Goal: Ask a question: Seek information or help from site administrators or community

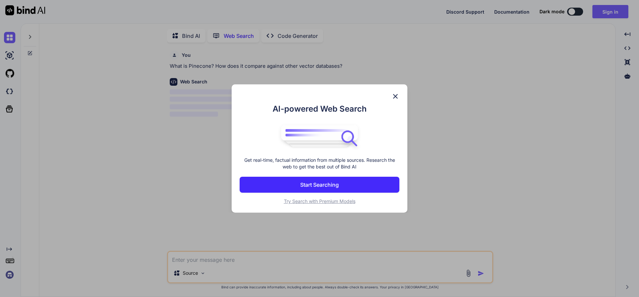
type textarea "x"
click at [394, 99] on img at bounding box center [395, 96] width 8 height 8
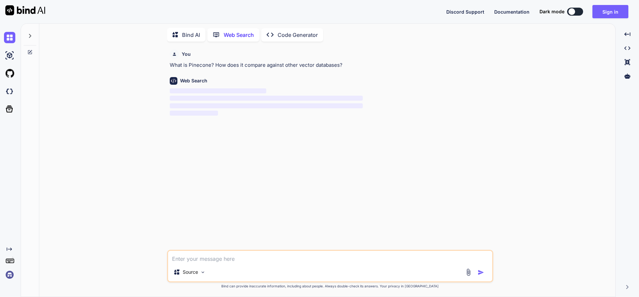
click at [214, 259] on textarea at bounding box center [330, 257] width 324 height 12
paste textarea "Dot Product"
type textarea "Dot Product"
type textarea "x"
click at [172, 259] on textarea "Dot Product" at bounding box center [330, 257] width 324 height 12
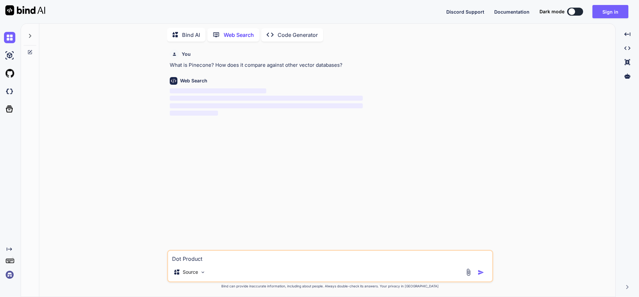
type textarea "HDot Product"
type textarea "x"
type textarea "HYDot Product"
type textarea "x"
type textarea "HYBDot Product"
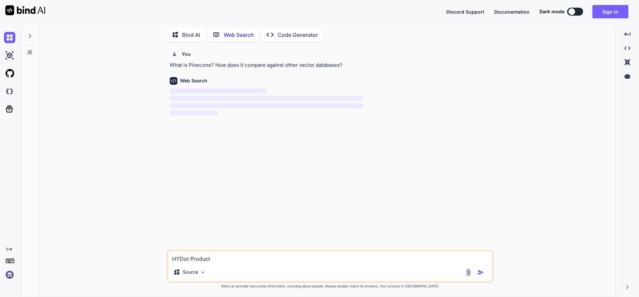
type textarea "x"
type textarea "HYBRDot Product"
type textarea "x"
type textarea "HYBRIDot Product"
type textarea "x"
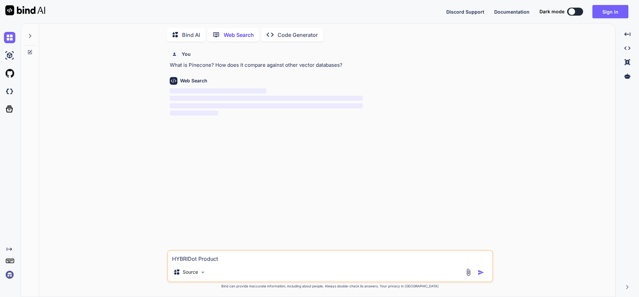
type textarea "HYBRIDDot Product"
type textarea "x"
type textarea "HYBRID Dot Product"
type textarea "x"
type textarea "HYBRID Dot Product"
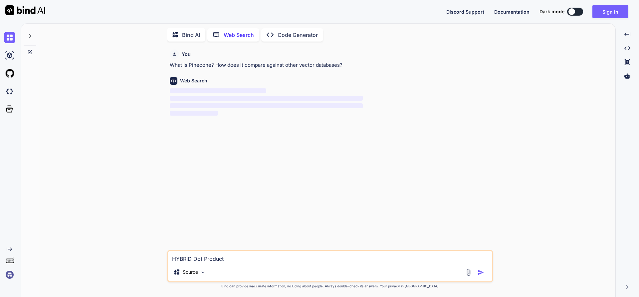
type textarea "x"
type textarea "HYBRID Dot Product C"
type textarea "x"
type textarea "HYBRID Dot Product CO"
type textarea "x"
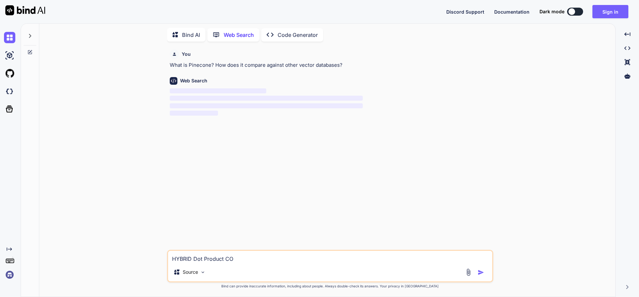
type textarea "HYBRID Dot Product COS"
type textarea "x"
type textarea "HYBRID Dot Product COSI"
type textarea "x"
type textarea "HYBRID Dot Product COSIN"
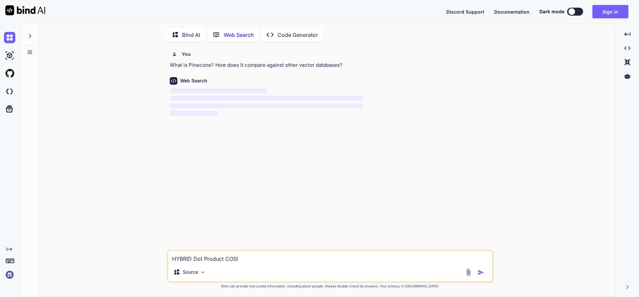
type textarea "x"
type textarea "HYBRID Dot Product COSINE"
type textarea "x"
type textarea "HYBRID Dot Product COSINE"
type textarea "x"
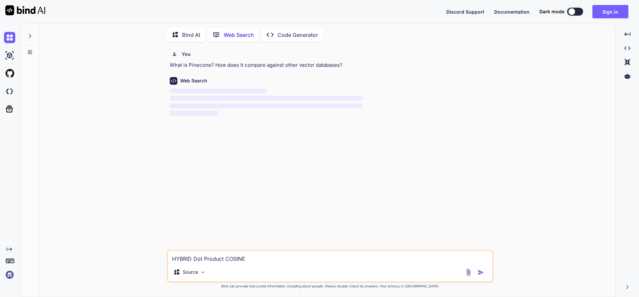
type textarea "HYBRID Dot Product COSINE S"
type textarea "x"
type textarea "HYBRID Dot Product COSINE SI"
type textarea "x"
type textarea "HYBRID Dot Product COSINE SIM"
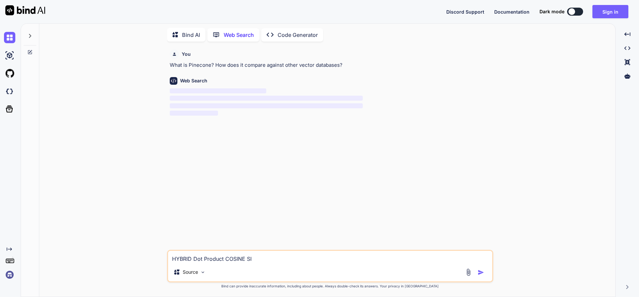
type textarea "x"
type textarea "HYBRID Dot Product COSINE SIMI"
type textarea "x"
type textarea "HYBRID Dot Product COSINE SIMIL"
type textarea "x"
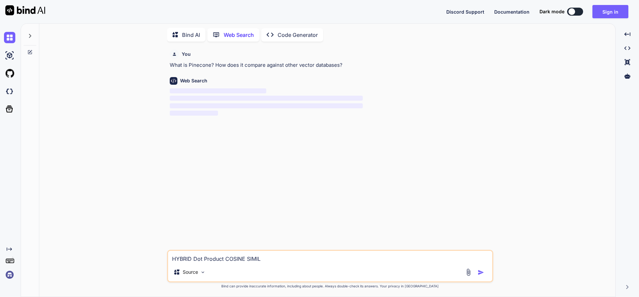
type textarea "HYBRID Dot Product COSINE [PERSON_NAME]"
type textarea "x"
type textarea "HYBRID Dot Product COSINE SIMILAR"
type textarea "x"
type textarea "HYBRID Dot Product COSINE SIMILARI"
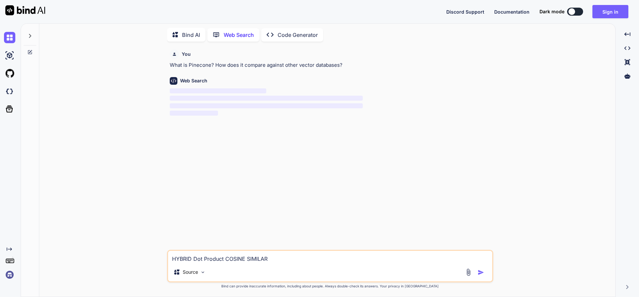
type textarea "x"
type textarea "HYBRID Dot Product COSINE SIMILARIT"
type textarea "x"
type textarea "HYBRID Dot Product COSINE SIMILARITY"
type textarea "x"
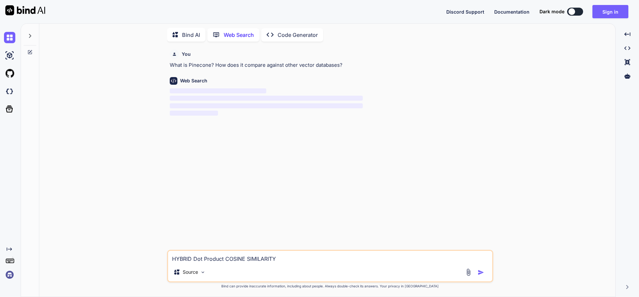
type textarea "HYBRID Dot Product COSINE SIMILARITY"
type textarea "x"
type textarea "HYBRID Dot Product COSINE SIMILARITY S"
type textarea "x"
type textarea "HYBRID Dot Product COSINE SIMILARITY SE"
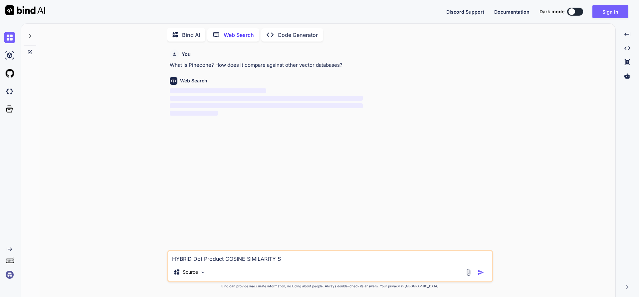
type textarea "x"
type textarea "HYBRID Dot Product COSINE SIMILARITY SEA"
type textarea "x"
type textarea "HYBRID Dot Product COSINE SIMILARITY SEAR"
type textarea "x"
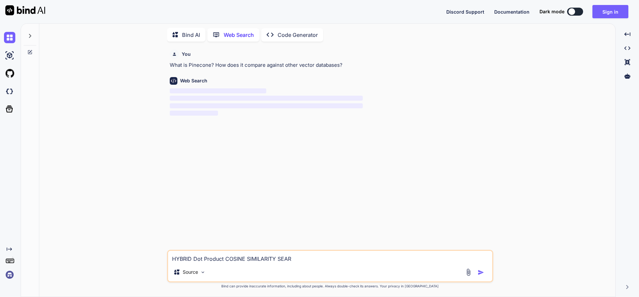
type textarea "HYBRID Dot Product COSINE SIMILARITY SEARC"
type textarea "x"
type textarea "HYBRID Dot Product COSINE SIMILARITY SEARCH"
type textarea "x"
type textarea "HYBRID Dot Product COSINE SIMILARITY SEARCH?"
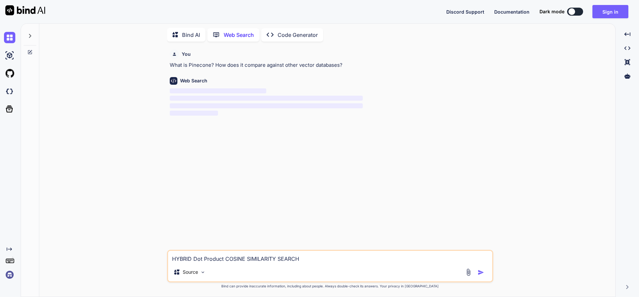
type textarea "x"
drag, startPoint x: 308, startPoint y: 261, endPoint x: 166, endPoint y: 258, distance: 142.4
click at [166, 258] on div "You What is Pinecone? How does it compare against other vector databases? Web S…" at bounding box center [330, 172] width 570 height 250
